Goal: Task Accomplishment & Management: Manage account settings

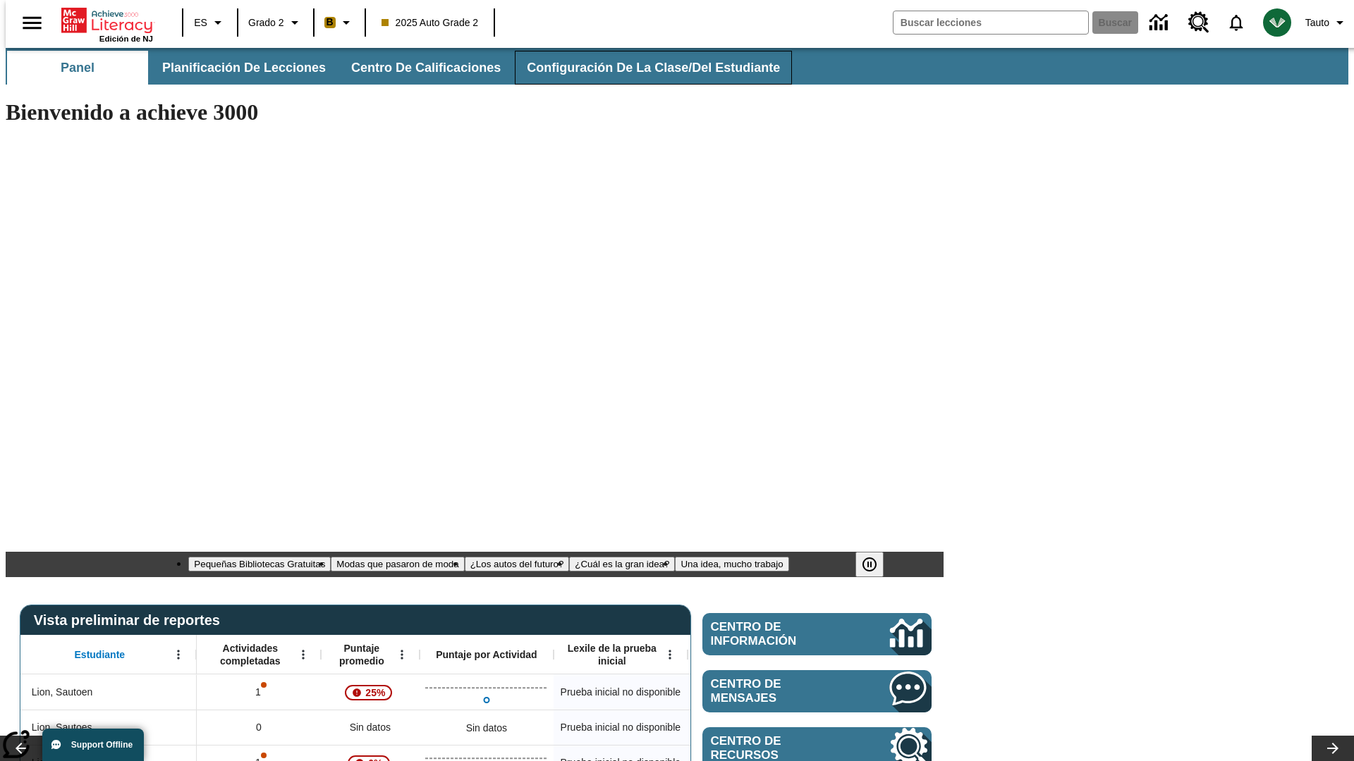
click at [638, 68] on span "Configuración de la clase/del estudiante" at bounding box center [653, 68] width 253 height 16
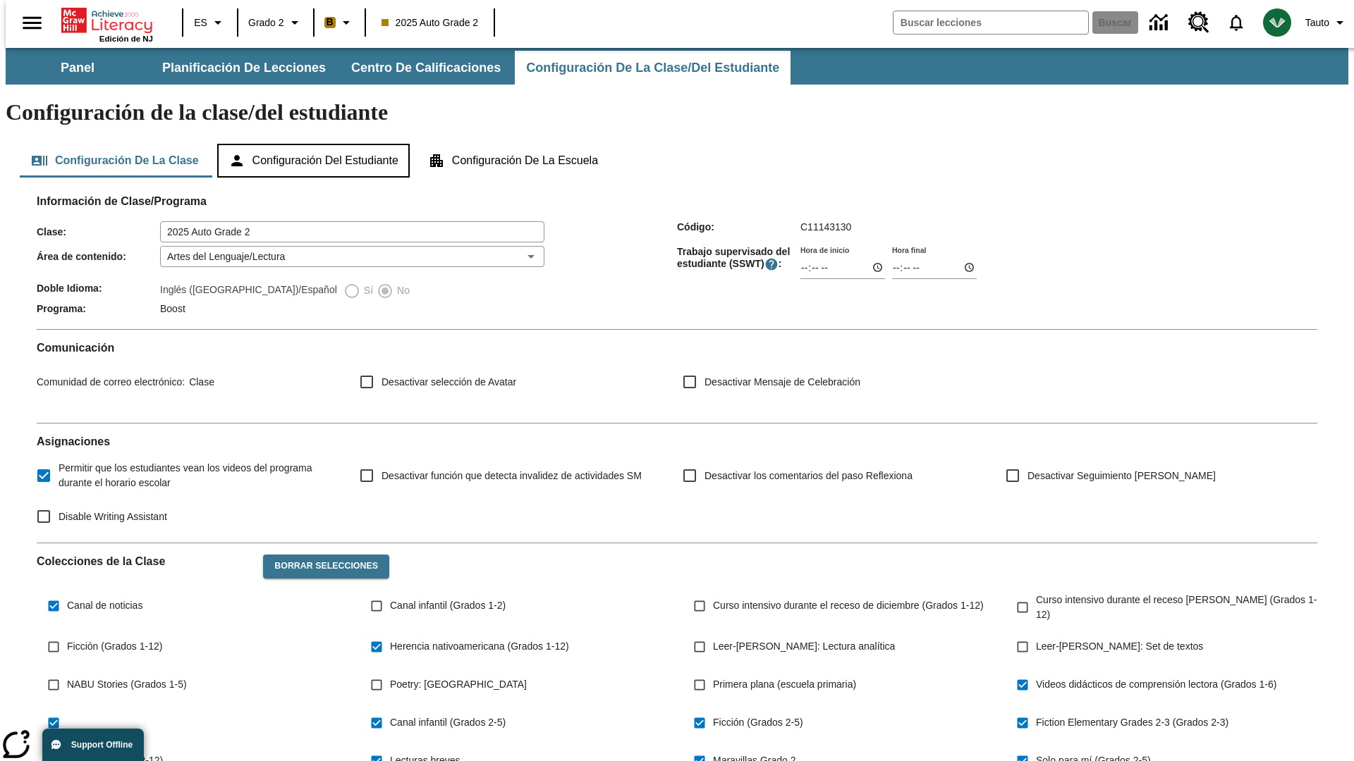
click at [314, 144] on button "Configuración del estudiante" at bounding box center [313, 161] width 192 height 34
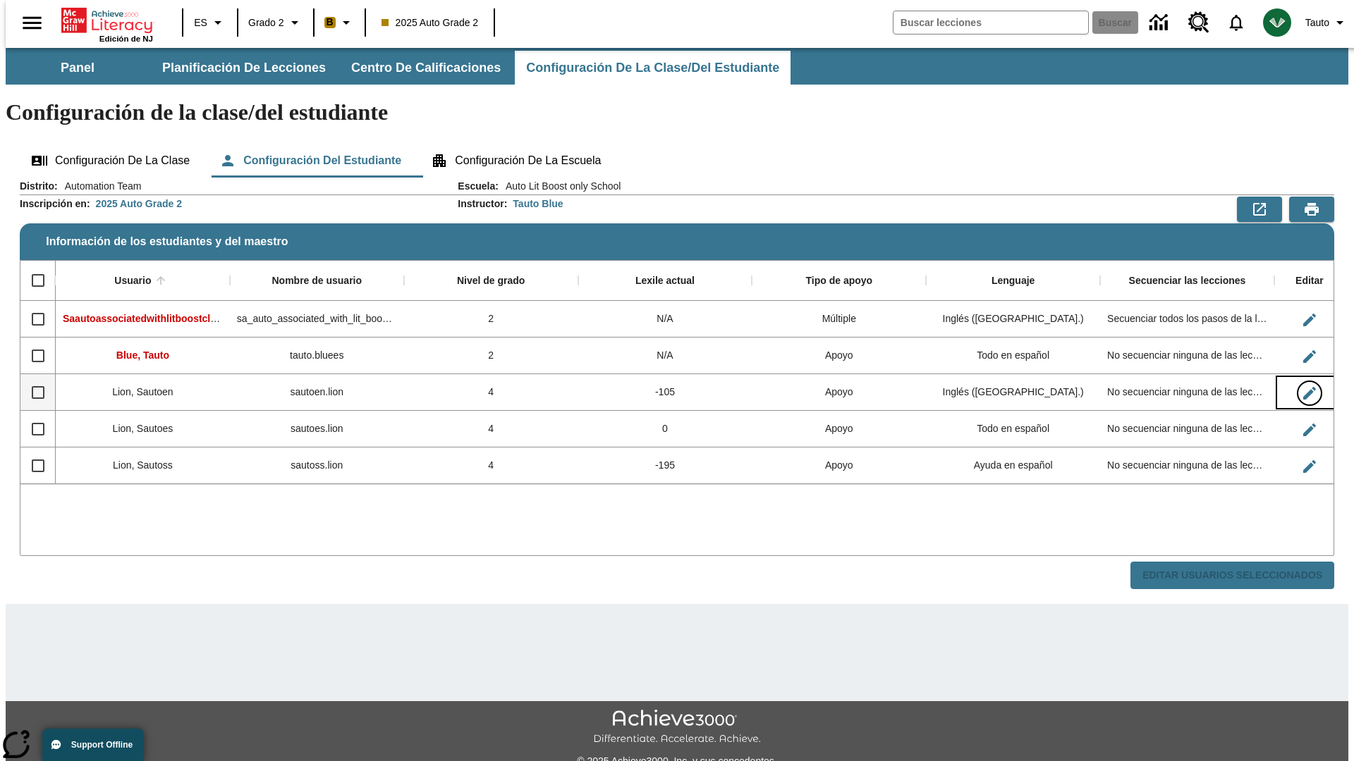
click at [1303, 387] on icon "Editar Usuario" at bounding box center [1309, 393] width 13 height 13
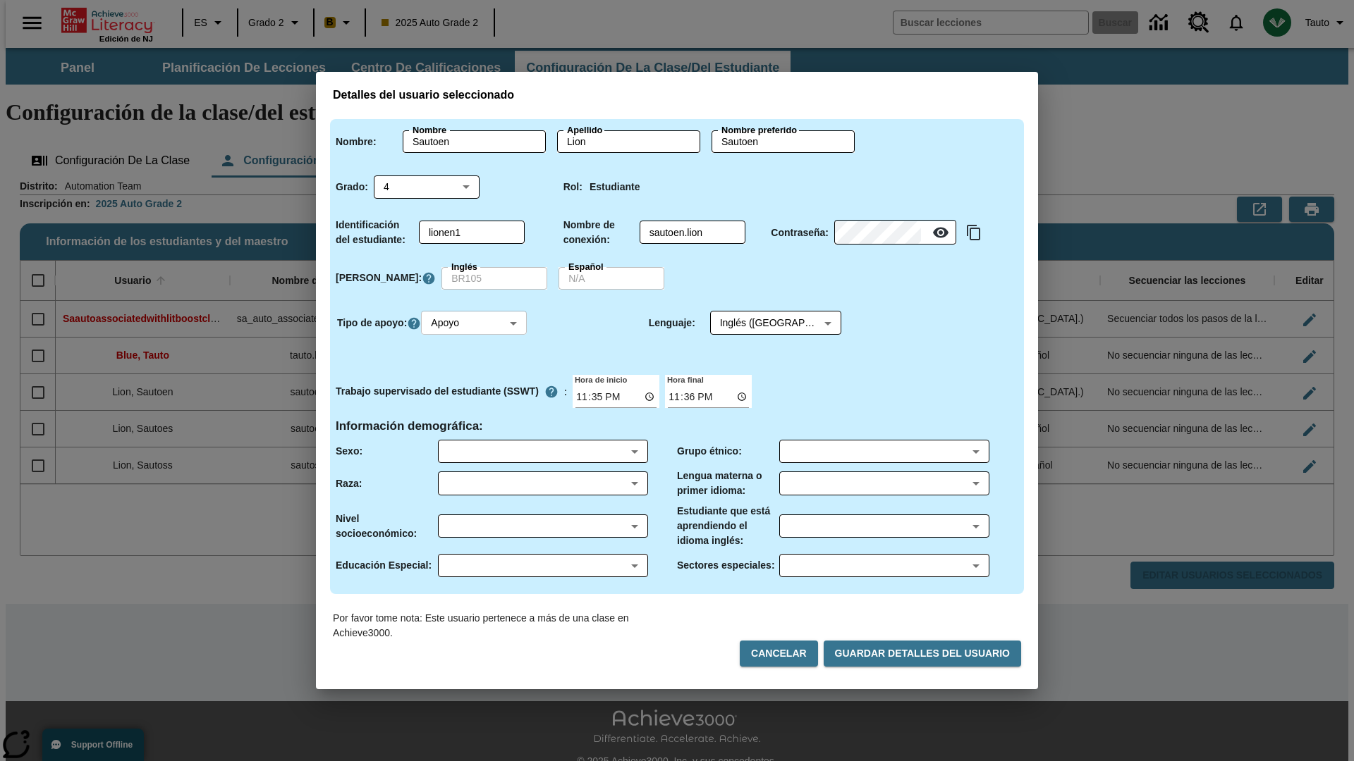
click at [476, 323] on body "Saltar al contenido principal Edición de NJ ES Grado 2 B 2025 Auto Grade 2 Busc…" at bounding box center [677, 420] width 1342 height 744
click at [476, 375] on li "Apoyo" at bounding box center [476, 375] width 106 height 23
click at [762, 323] on body "Saltar al contenido principal Edición de NJ ES Grado 2 B 2025 Auto Grade 2 Busc…" at bounding box center [677, 420] width 1342 height 744
click at [476, 323] on body "Saltar al contenido principal Edición de NJ ES Grado 2 B 2025 Auto Grade 2 Busc…" at bounding box center [677, 420] width 1342 height 744
click at [476, 398] on li "Enriquecimiento" at bounding box center [476, 398] width 106 height 23
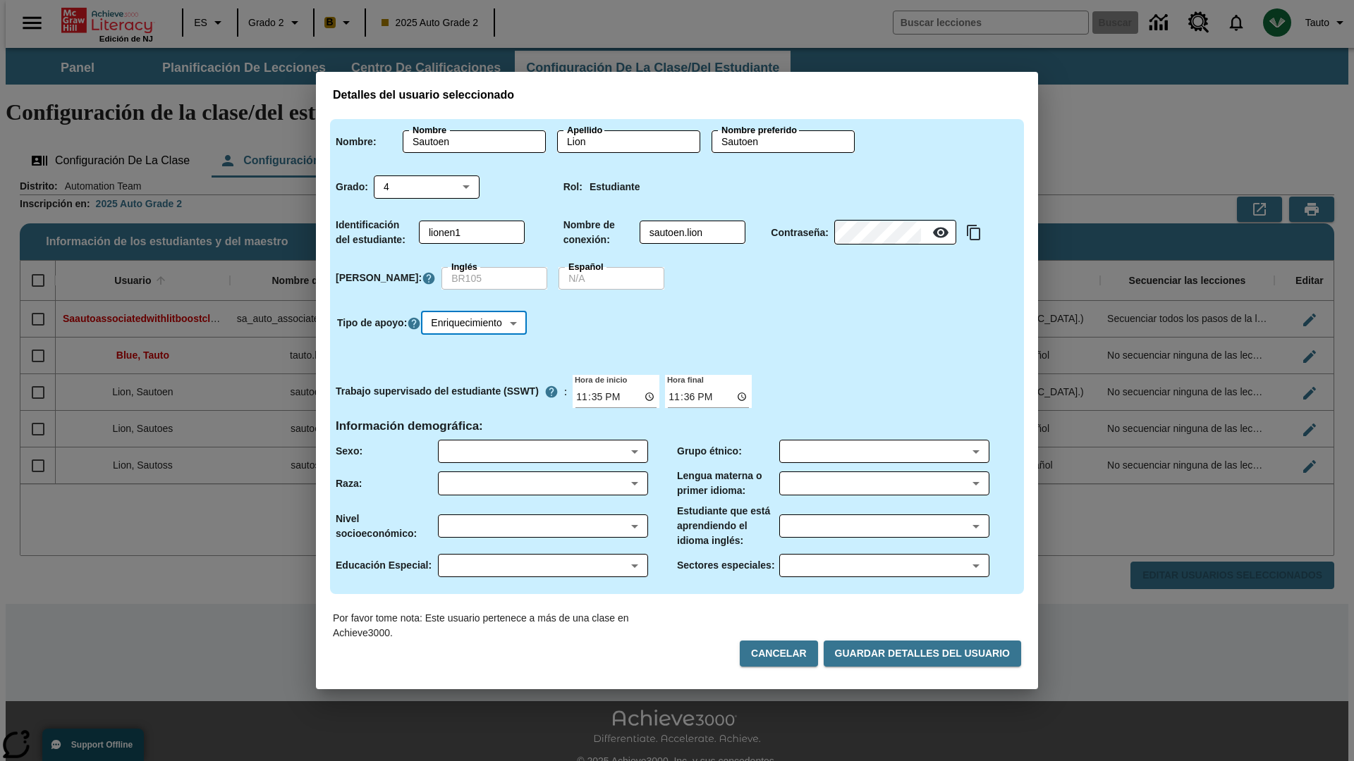
click at [478, 323] on body "Saltar al contenido principal Edición de NJ ES Grado 2 B 2025 Auto Grade 2 Busc…" at bounding box center [677, 420] width 1342 height 744
click at [478, 352] on li "Estándar" at bounding box center [478, 352] width 111 height 23
click at [476, 323] on body "Saltar al contenido principal Edición de NJ ES Grado 2 B 2025 Auto Grade 2 Busc…" at bounding box center [677, 420] width 1342 height 744
click at [476, 422] on li "Múltiple" at bounding box center [476, 421] width 106 height 23
type input "M"
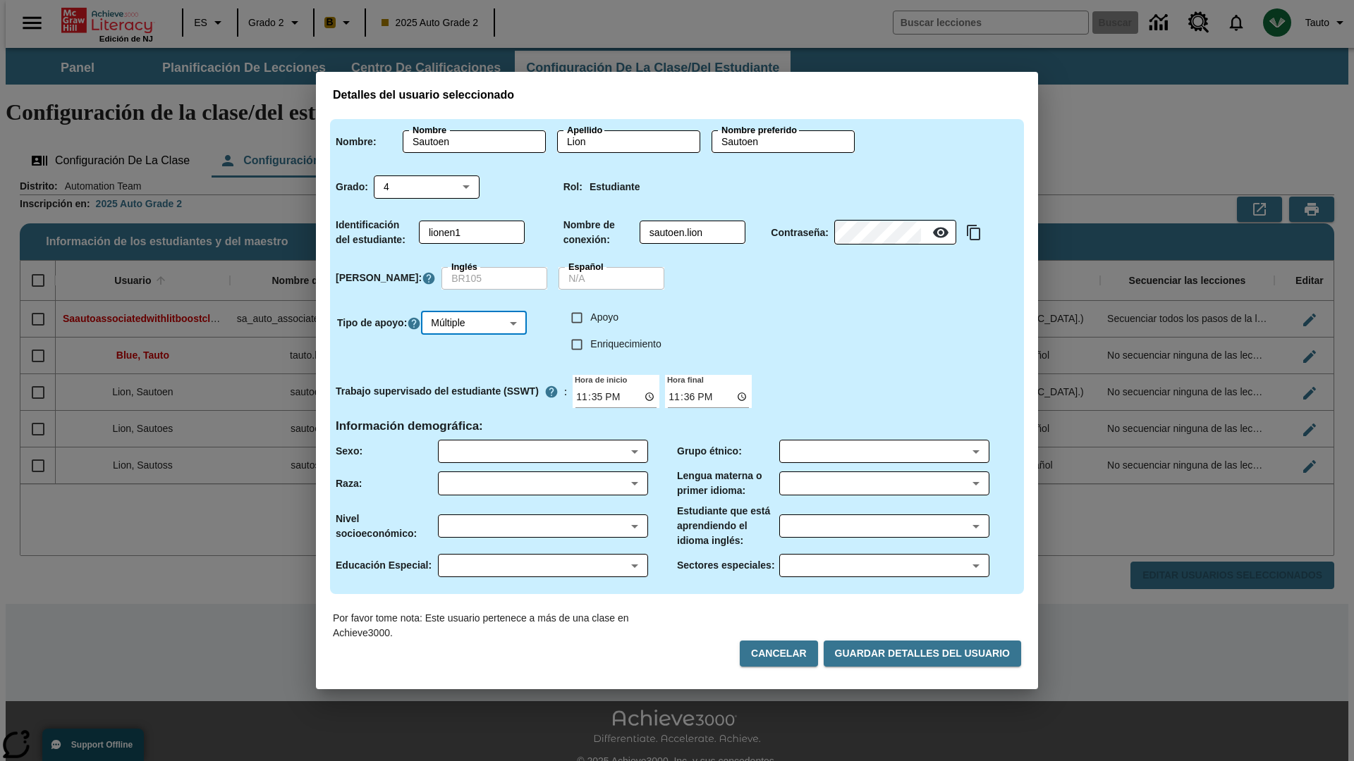
click at [577, 344] on input "Enriquecimiento" at bounding box center [576, 344] width 27 height 27
checkbox input "true"
